Goal: Task Accomplishment & Management: Use online tool/utility

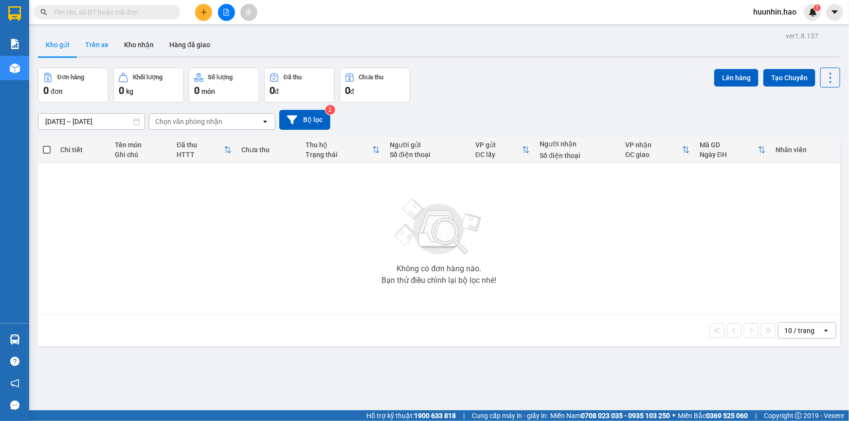
click at [91, 49] on button "Trên xe" at bounding box center [96, 44] width 39 height 23
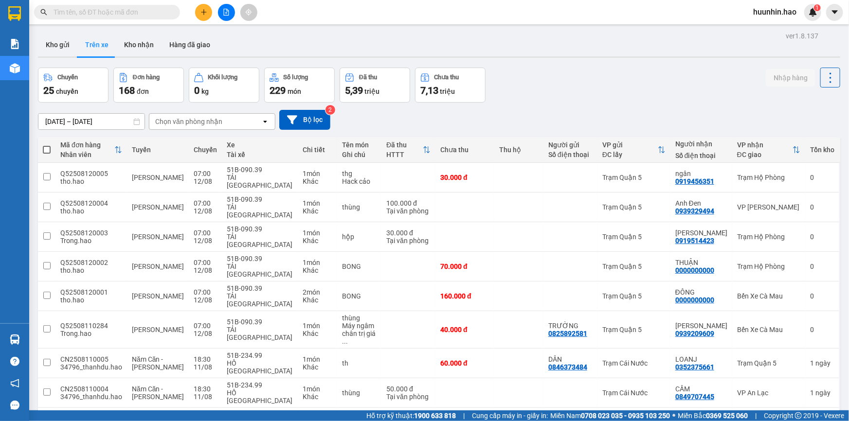
click at [232, 126] on div "Chọn văn phòng nhận" at bounding box center [205, 122] width 112 height 16
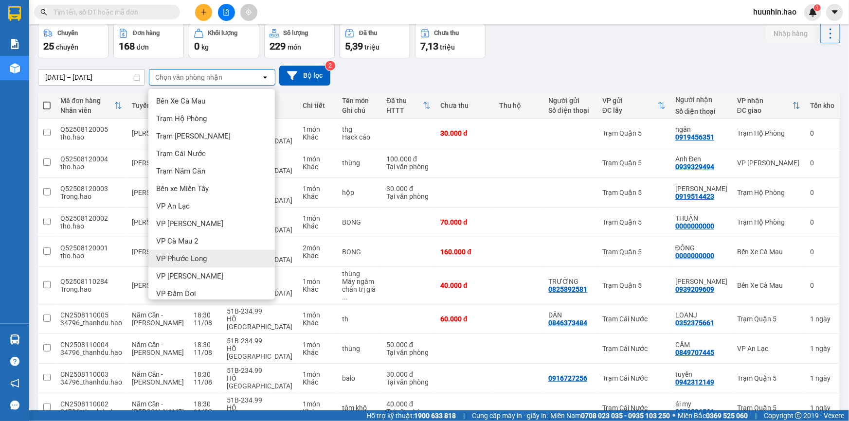
scroll to position [24, 0]
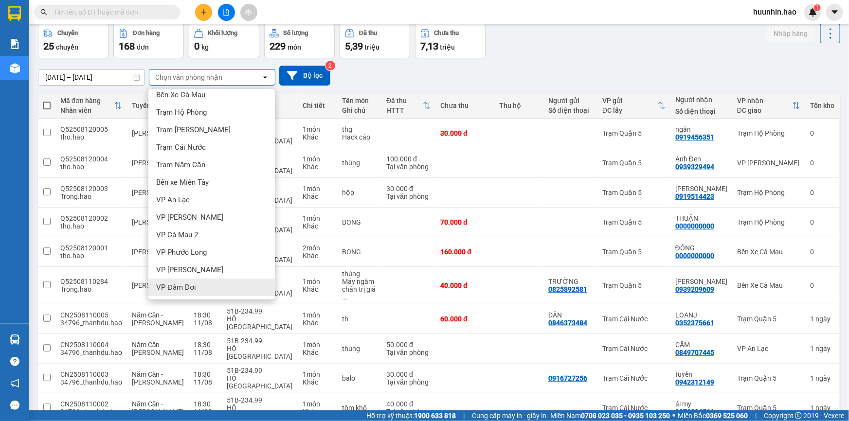
click at [230, 288] on div "VP Đầm Dơi" at bounding box center [211, 288] width 127 height 18
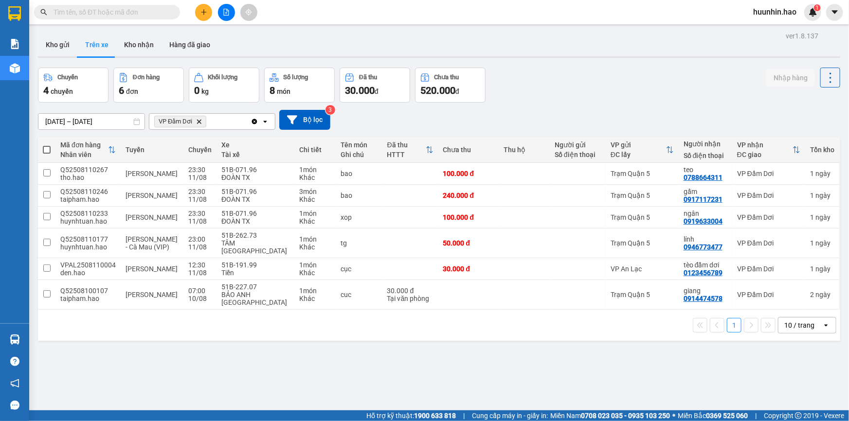
scroll to position [0, 0]
click at [679, 288] on td "giang 0914474578" at bounding box center [706, 295] width 54 height 30
checkbox input "true"
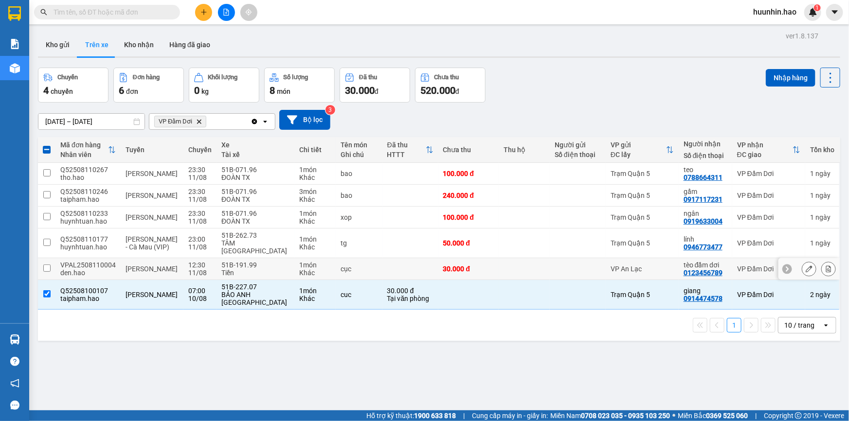
click at [684, 261] on div "tèo đầm dơi" at bounding box center [706, 265] width 44 height 8
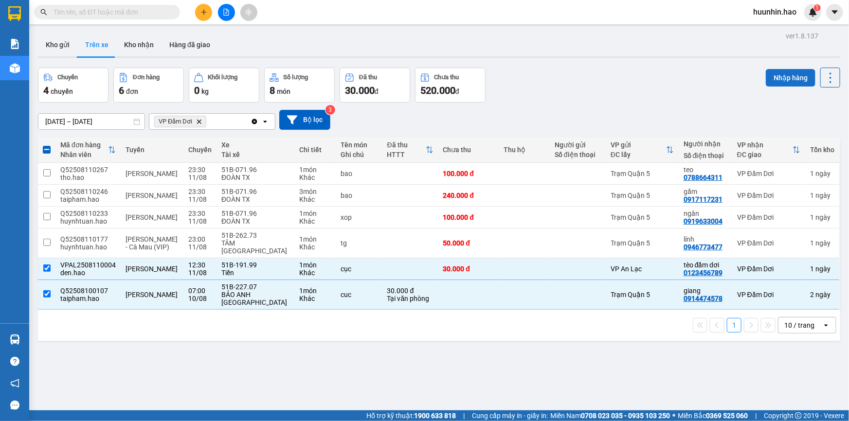
click at [766, 69] on button "Nhập hàng" at bounding box center [791, 78] width 50 height 18
checkbox input "false"
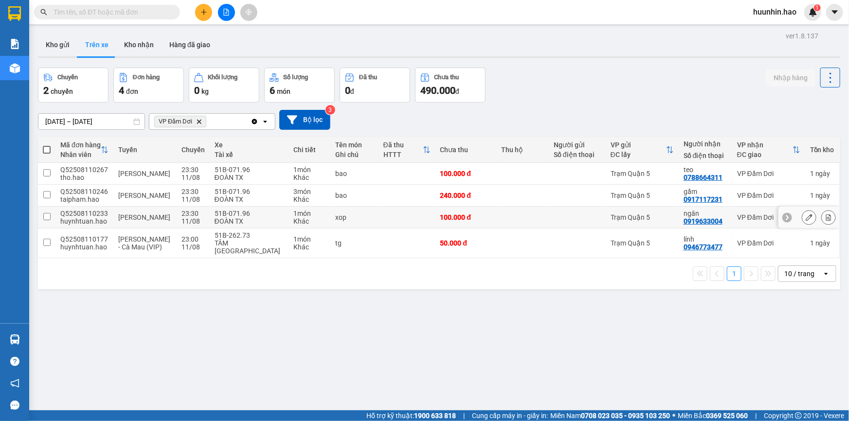
click at [706, 220] on div "0919633004" at bounding box center [703, 222] width 39 height 8
drag, startPoint x: 589, startPoint y: 222, endPoint x: 738, endPoint y: 183, distance: 154.3
click at [589, 221] on div at bounding box center [577, 218] width 47 height 8
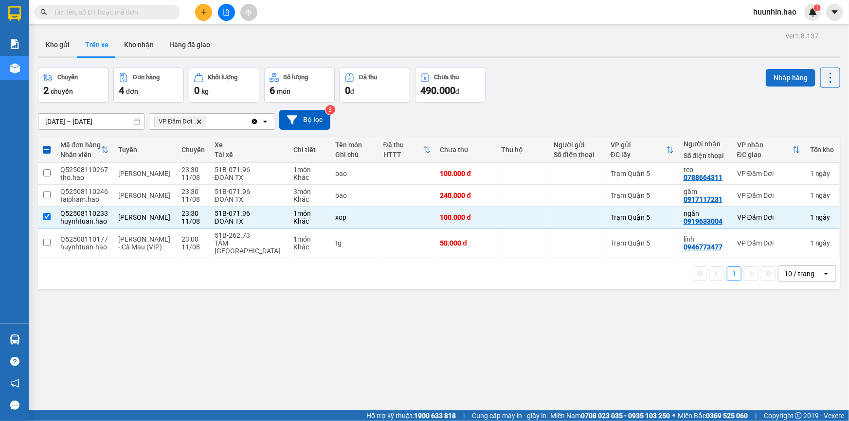
click at [772, 82] on button "Nhập hàng" at bounding box center [791, 78] width 50 height 18
checkbox input "false"
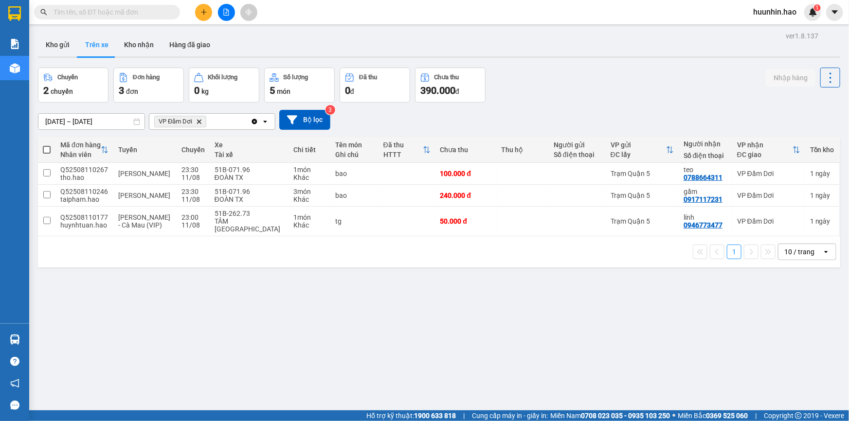
drag, startPoint x: 113, startPoint y: 40, endPoint x: 119, endPoint y: 40, distance: 5.8
click at [113, 40] on button "Trên xe" at bounding box center [96, 44] width 39 height 23
click at [121, 44] on button "Kho nhận" at bounding box center [138, 44] width 45 height 23
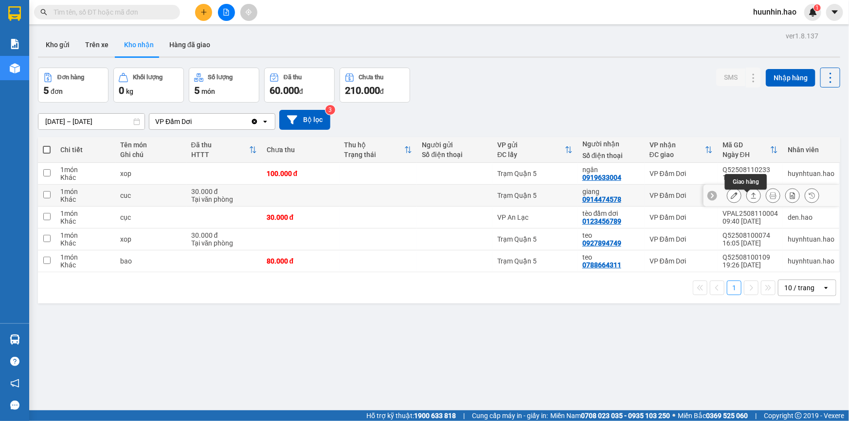
click at [750, 198] on icon at bounding box center [753, 195] width 7 height 7
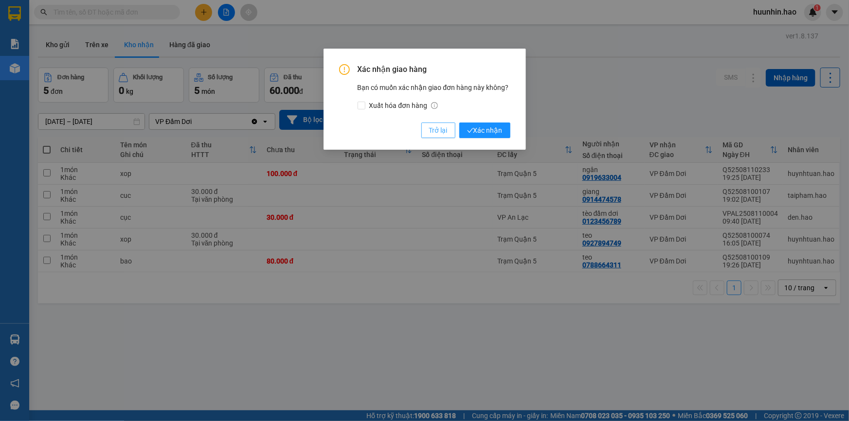
click at [453, 125] on button "Trở lại" at bounding box center [438, 131] width 34 height 16
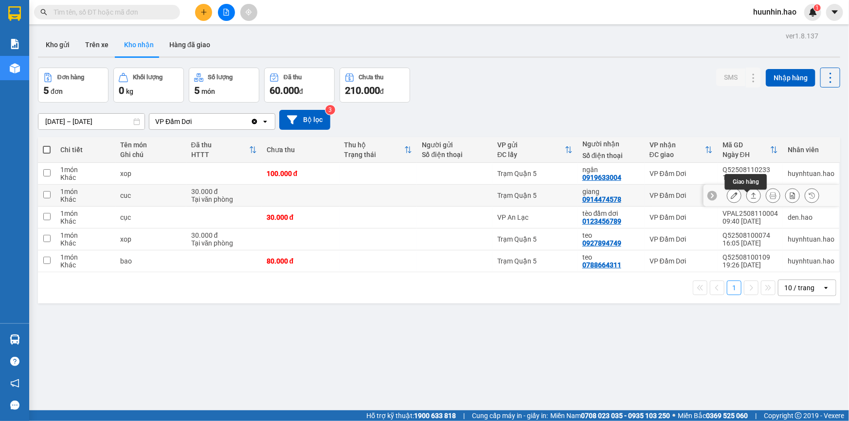
click at [751, 199] on icon at bounding box center [753, 196] width 5 height 6
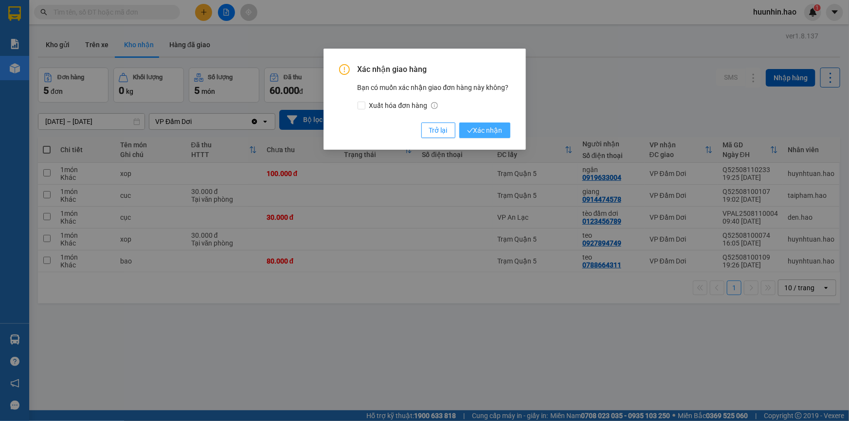
click at [495, 131] on span "Xác nhận" at bounding box center [485, 130] width 36 height 11
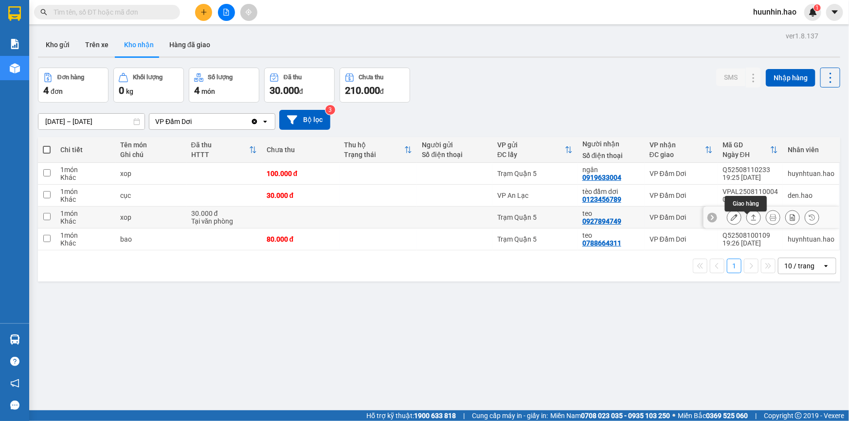
click at [748, 226] on button at bounding box center [754, 217] width 14 height 17
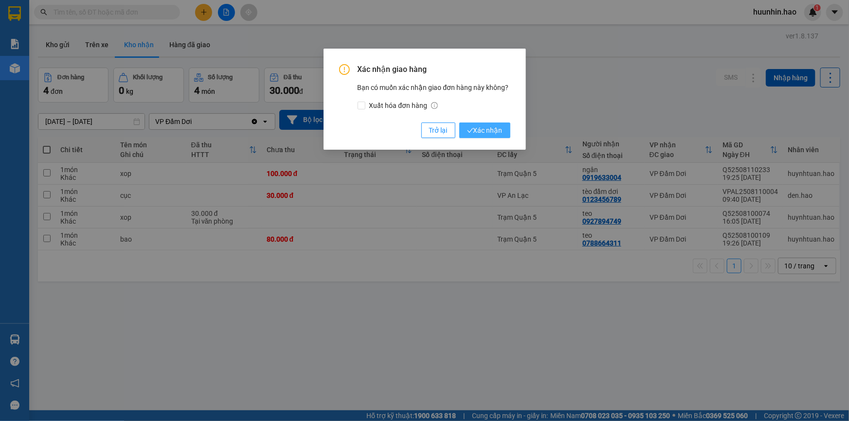
click at [486, 129] on span "Xác nhận" at bounding box center [485, 130] width 36 height 11
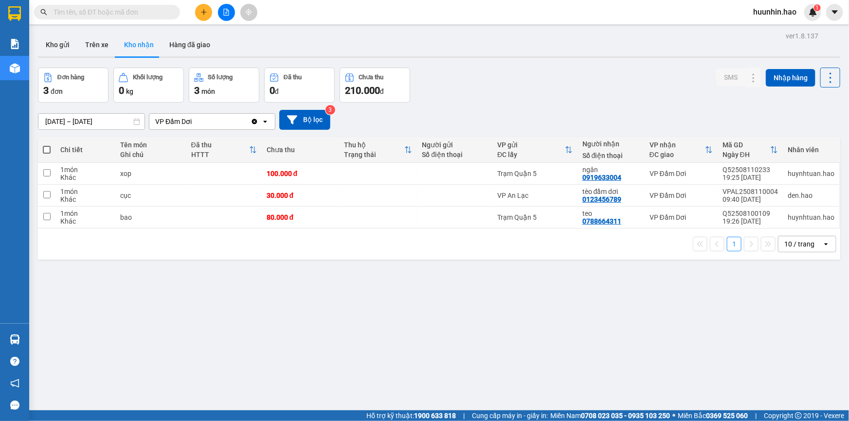
click at [83, 125] on input "10/08/2025 – 12/08/2025" at bounding box center [91, 122] width 106 height 16
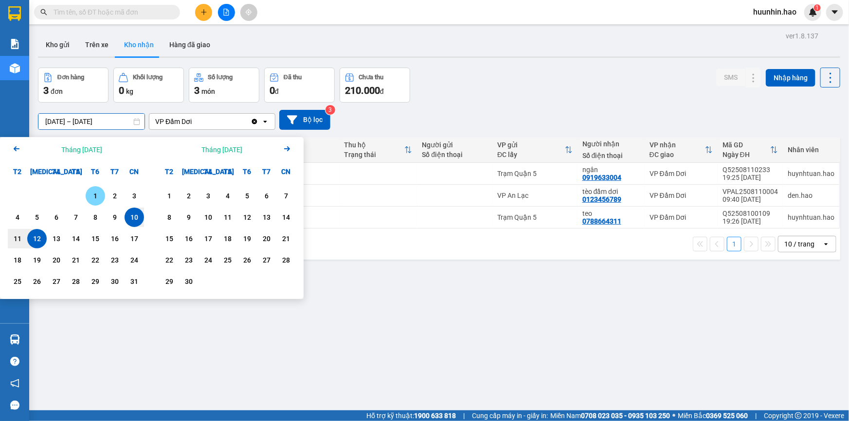
click at [92, 191] on div "1" at bounding box center [96, 196] width 14 height 12
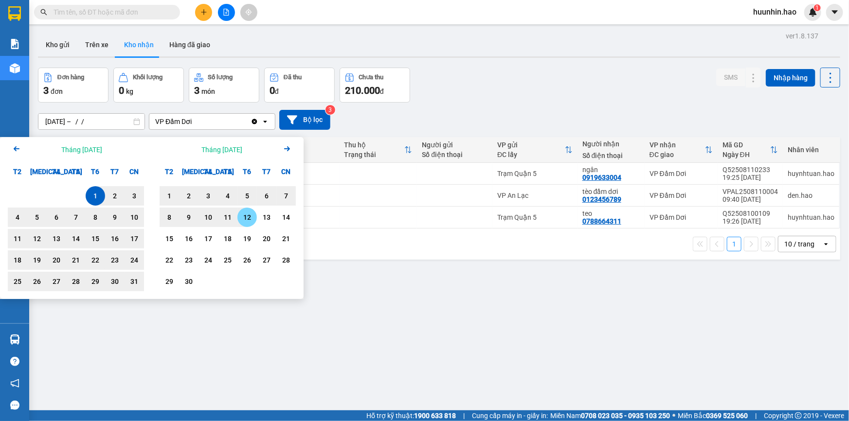
click at [242, 216] on div "12" at bounding box center [247, 218] width 14 height 12
type input "01/08/2025 – 12/09/2025"
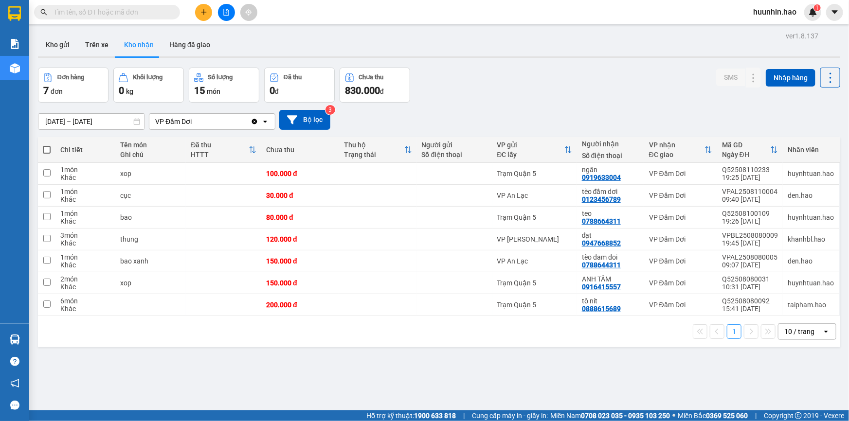
click at [582, 75] on div "Đơn hàng 7 đơn Khối lượng 0 kg Số lượng 15 món Đã thu 0 đ Chưa thu 830.000 đ SM…" at bounding box center [439, 85] width 802 height 35
